Goal: Download file/media

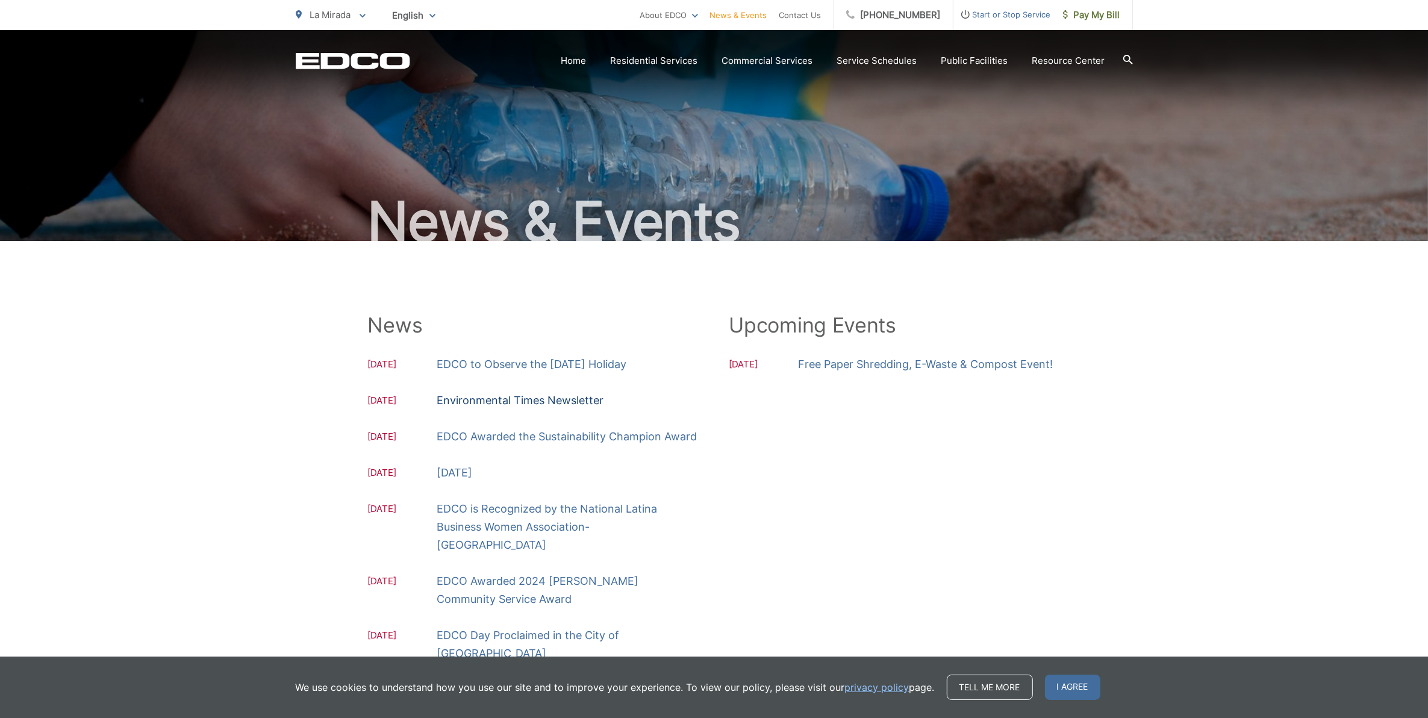
click at [536, 400] on link "Environmental Times Newsletter" at bounding box center [520, 400] width 167 height 18
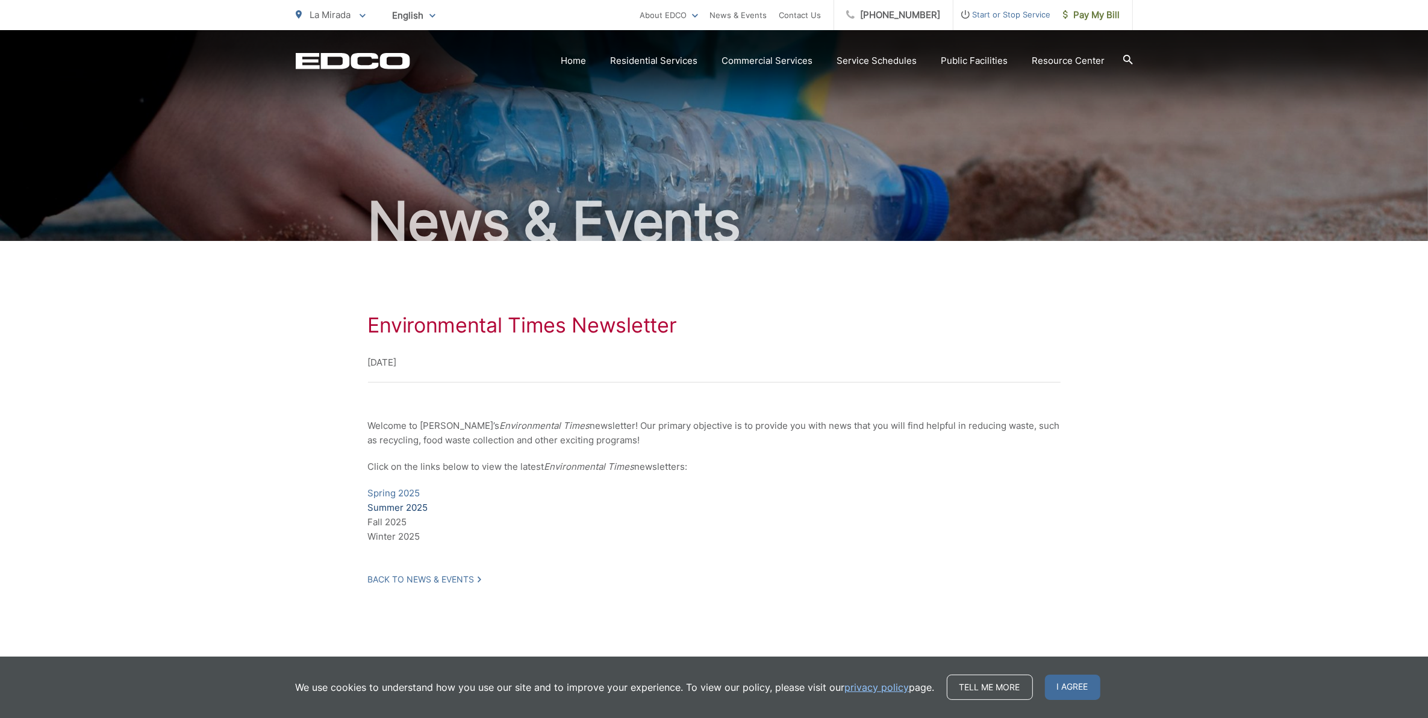
click at [394, 504] on link "Summer 2025" at bounding box center [398, 507] width 60 height 14
drag, startPoint x: 326, startPoint y: 13, endPoint x: 335, endPoint y: 25, distance: 15.2
click at [326, 12] on span "La Mirada" at bounding box center [330, 14] width 41 height 11
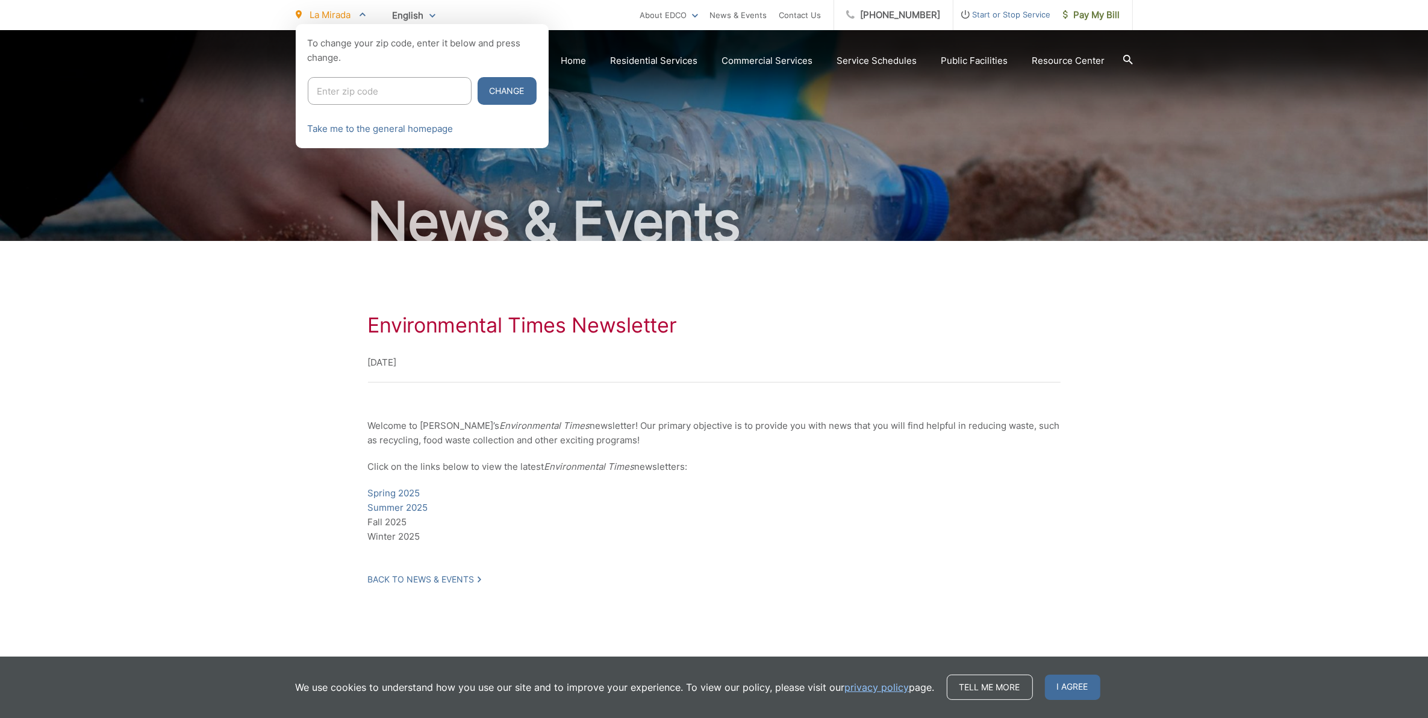
click at [353, 90] on input "Enter zip code" at bounding box center [390, 91] width 164 height 28
type input "6"
type input "90620"
click at [477, 77] on button "Change" at bounding box center [506, 91] width 59 height 28
